Goal: Check status: Check status

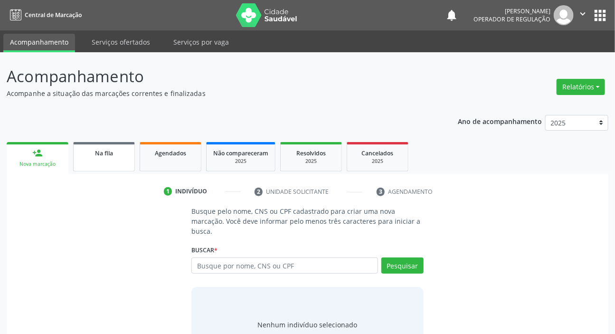
click at [90, 162] on link "Na fila" at bounding box center [104, 156] width 62 height 29
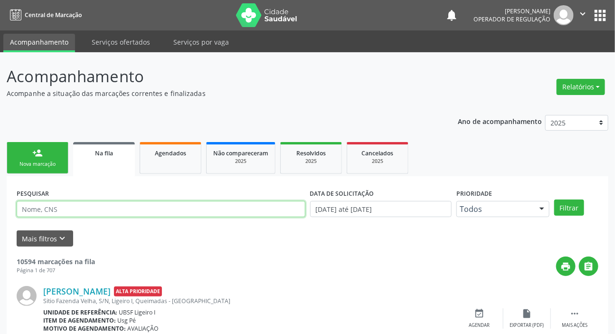
click at [101, 207] on input "text" at bounding box center [161, 209] width 289 height 16
paste input "705 6014 2086 5013"
type input "705 6014 2086 5013"
click at [554, 199] on button "Filtrar" at bounding box center [569, 207] width 30 height 16
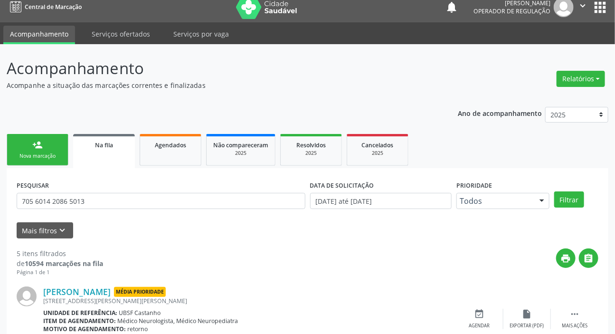
scroll to position [3, 0]
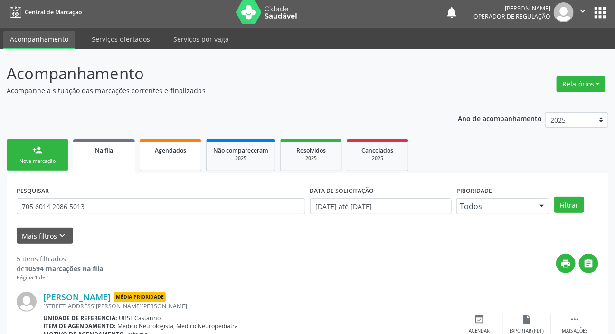
click at [180, 153] on div "Agendados" at bounding box center [170, 150] width 47 height 10
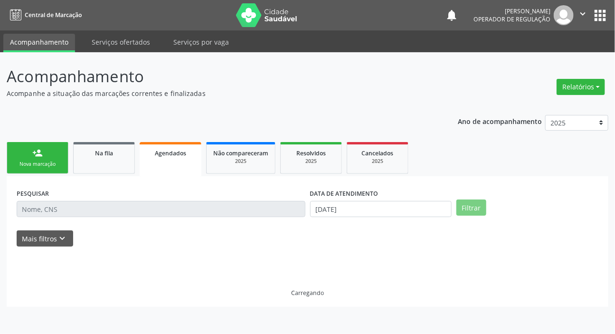
scroll to position [0, 0]
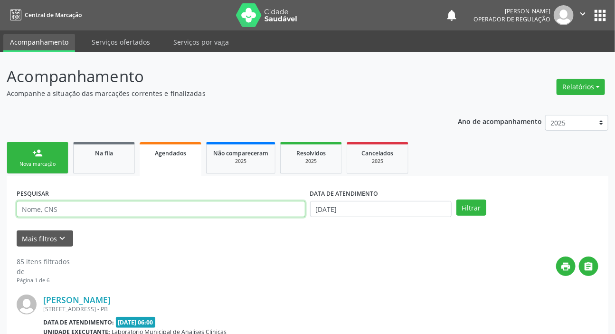
click at [176, 208] on input "text" at bounding box center [161, 209] width 289 height 16
paste input "705 6014 2086 5013"
type input "705 6014 2086 5013"
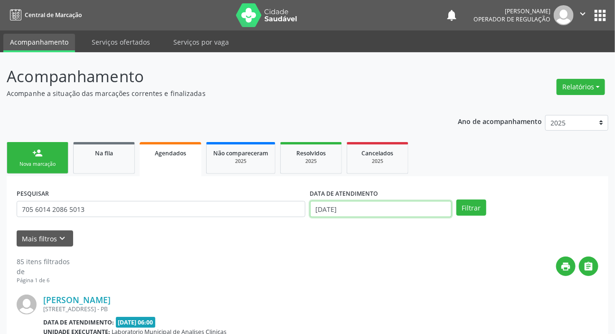
click at [338, 205] on input "[DATE]" at bounding box center [381, 209] width 142 height 16
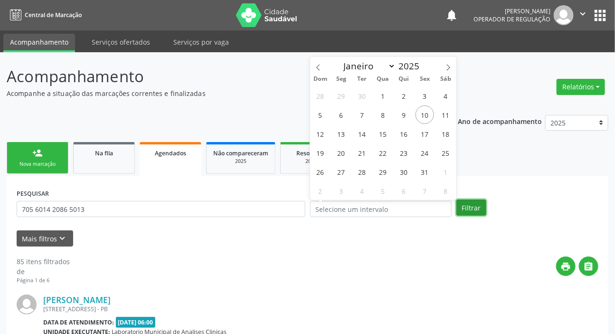
click at [472, 210] on button "Filtrar" at bounding box center [471, 207] width 30 height 16
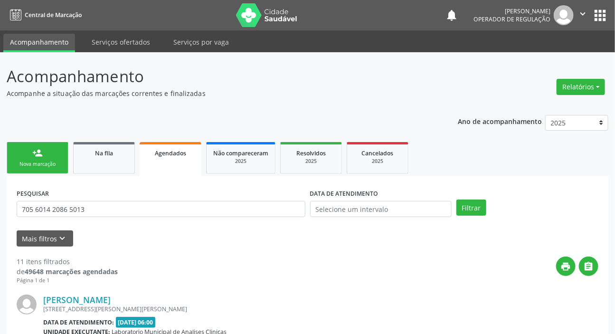
drag, startPoint x: 600, startPoint y: 5, endPoint x: 593, endPoint y: 6, distance: 7.3
click at [599, 4] on nav "Central de Marcação notifications [PERSON_NAME] Operador de regulação  Configu…" at bounding box center [307, 15] width 615 height 30
click at [602, 18] on button "apps" at bounding box center [600, 15] width 17 height 17
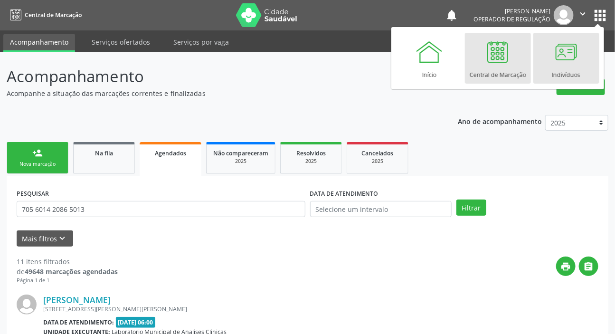
click at [564, 66] on div at bounding box center [566, 52] width 28 height 28
